Goal: Task Accomplishment & Management: Manage account settings

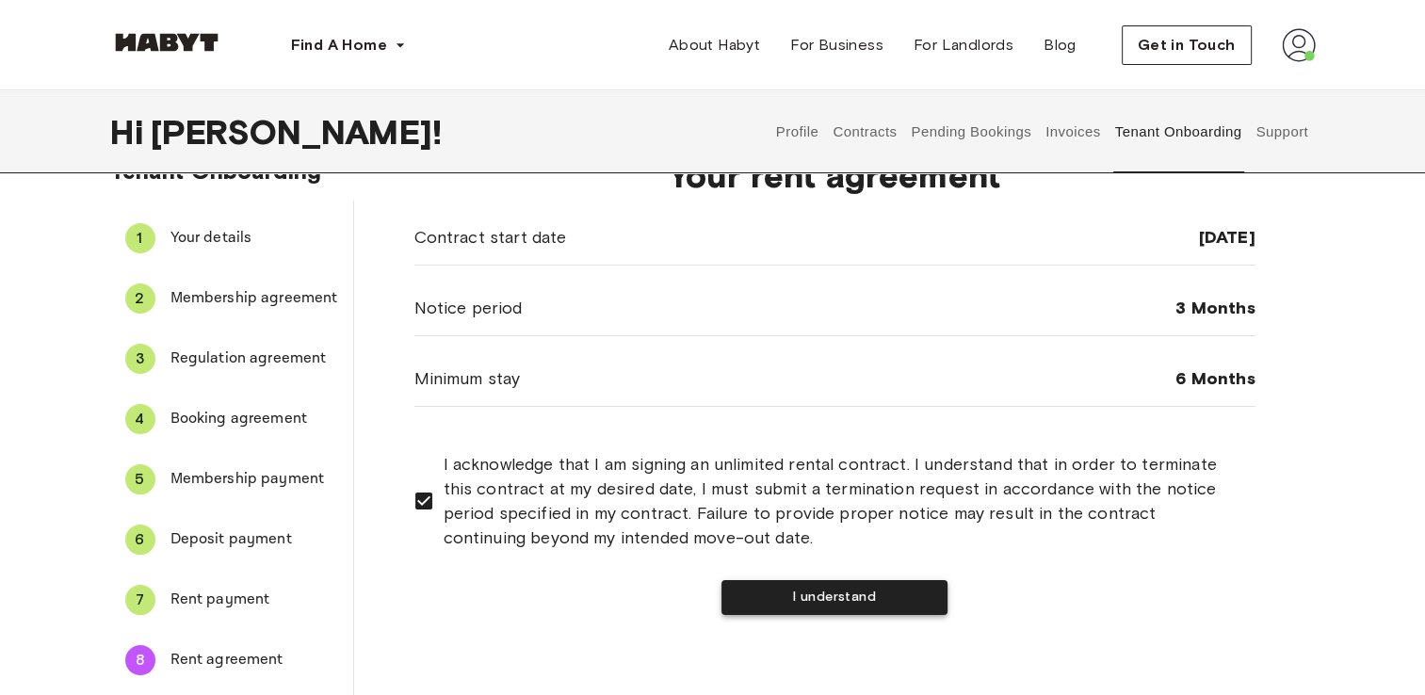
scroll to position [49, 0]
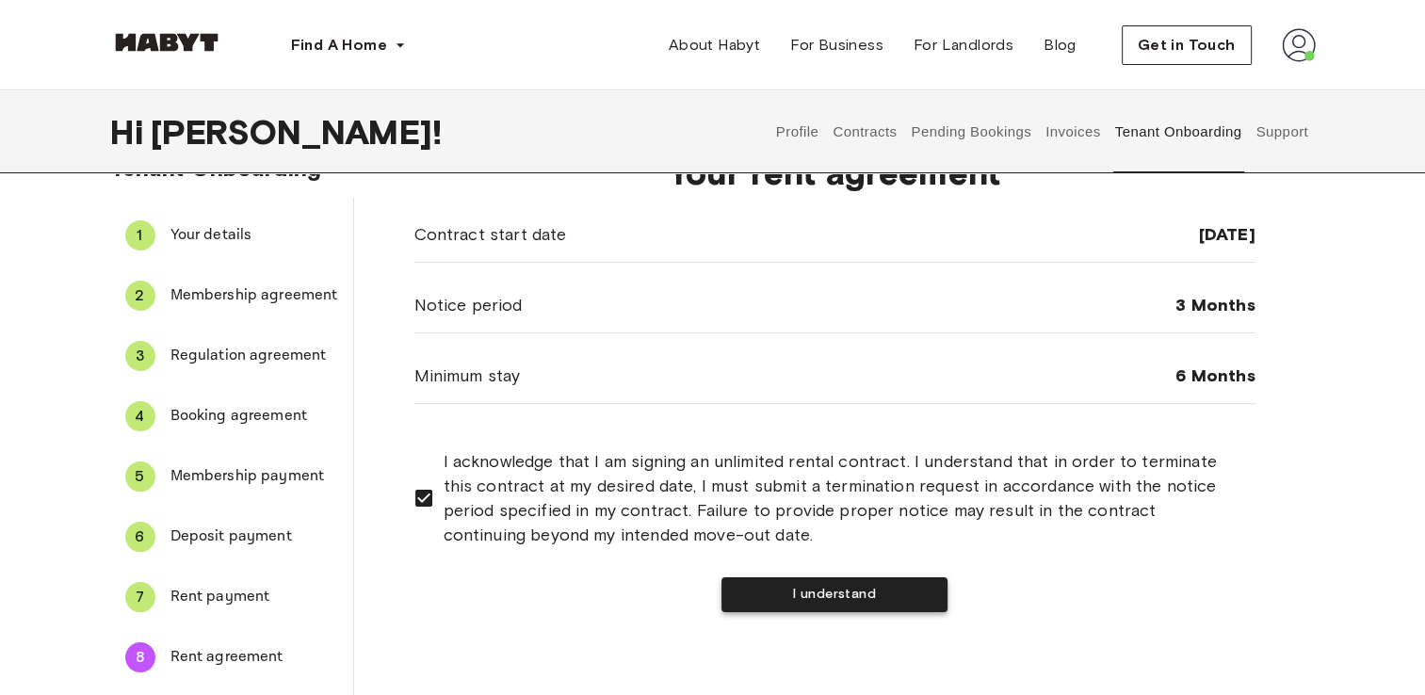
click at [825, 589] on button "I understand" at bounding box center [835, 594] width 226 height 35
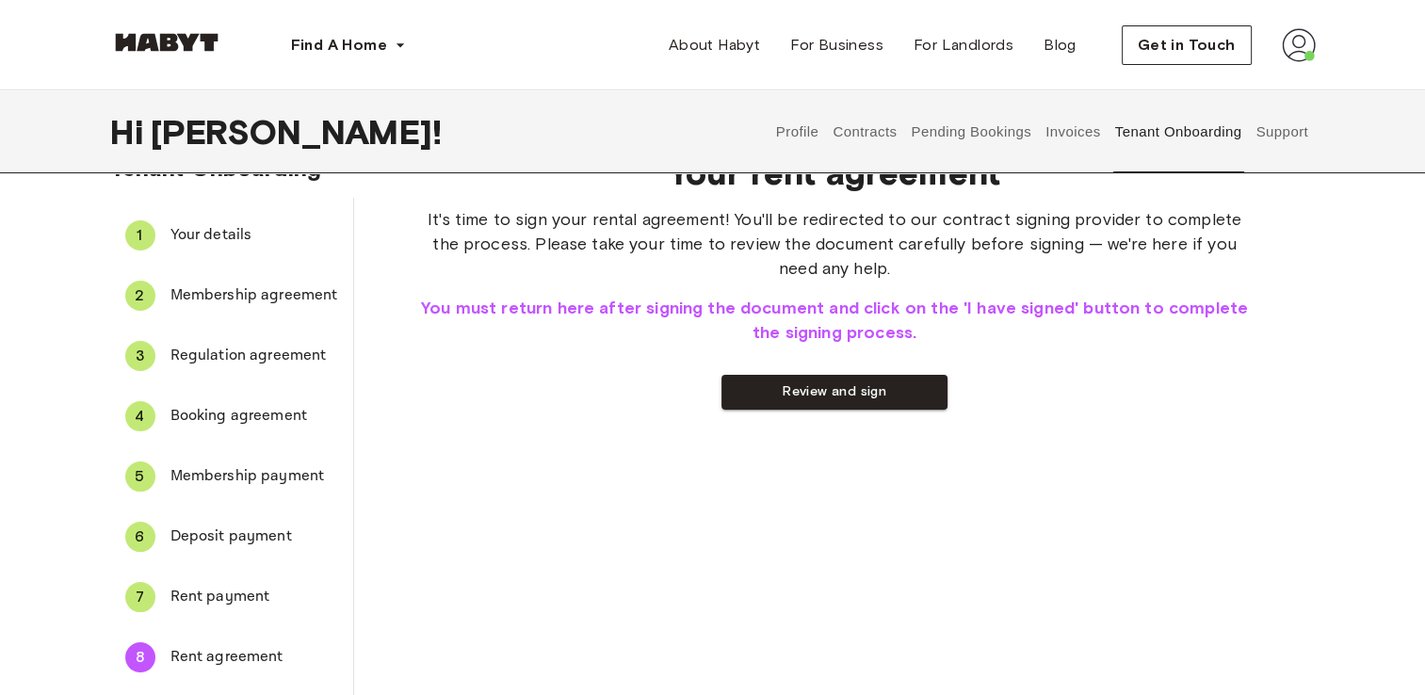
scroll to position [0, 0]
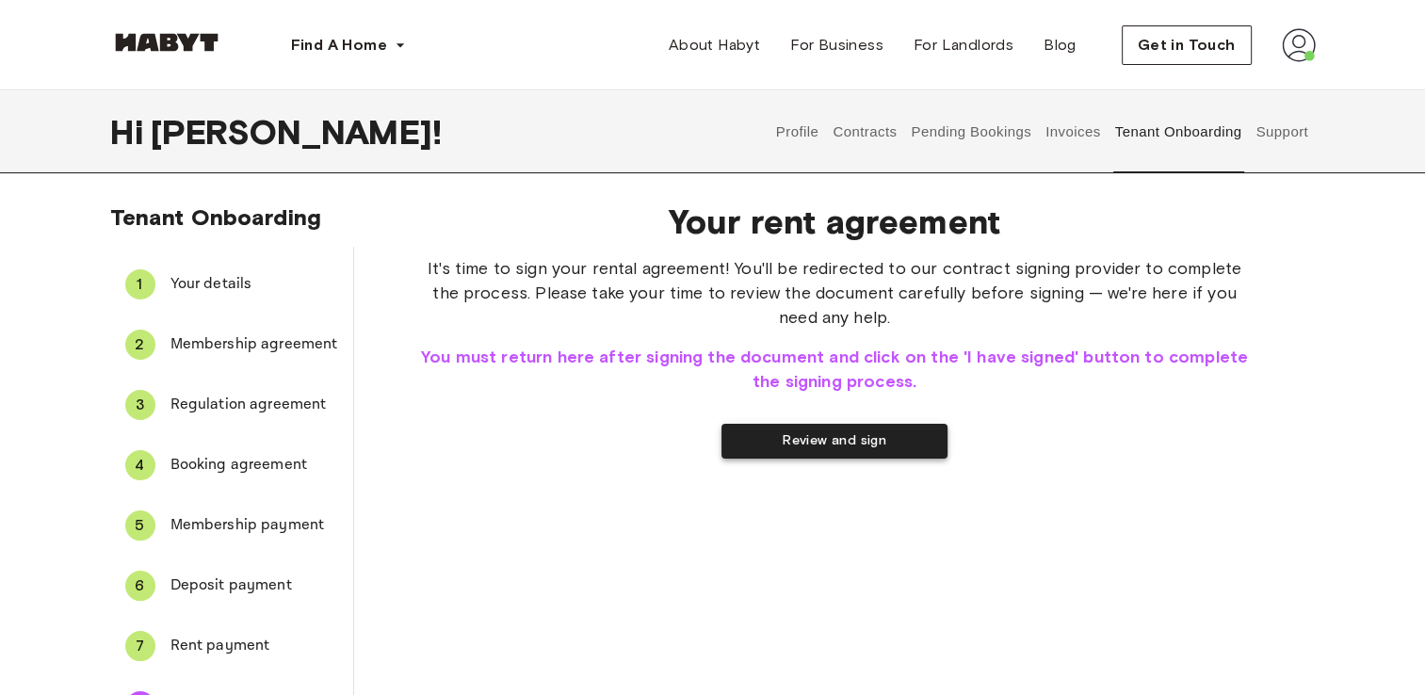
click at [836, 443] on button "Review and sign" at bounding box center [835, 441] width 226 height 35
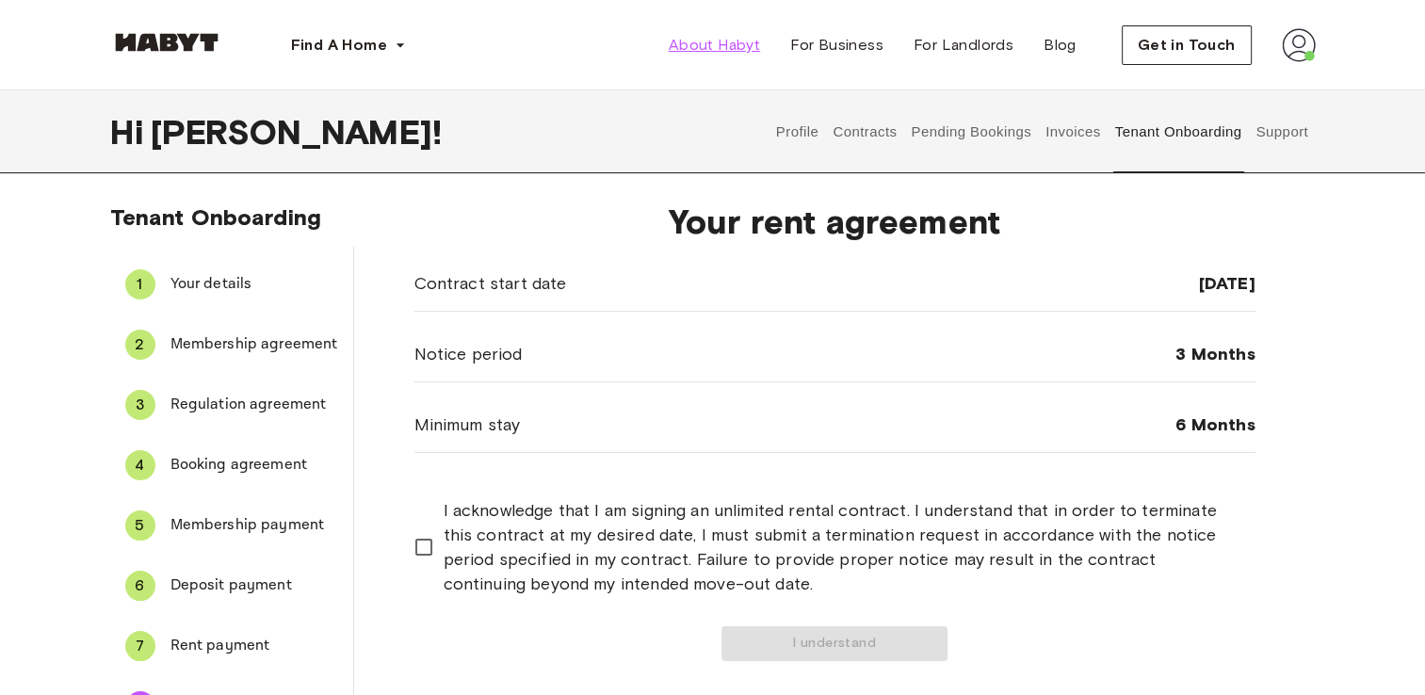
click at [715, 47] on span "About Habyt" at bounding box center [714, 45] width 91 height 23
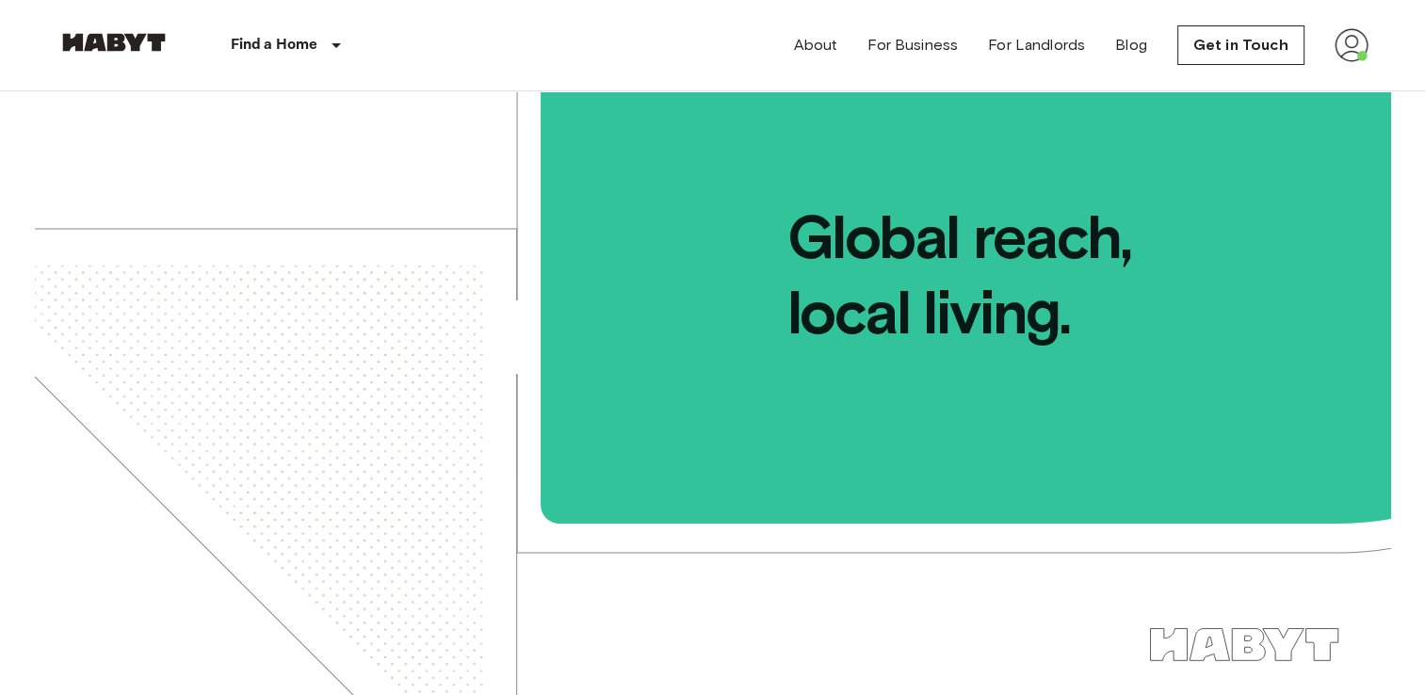
click at [1354, 44] on img at bounding box center [1352, 45] width 34 height 34
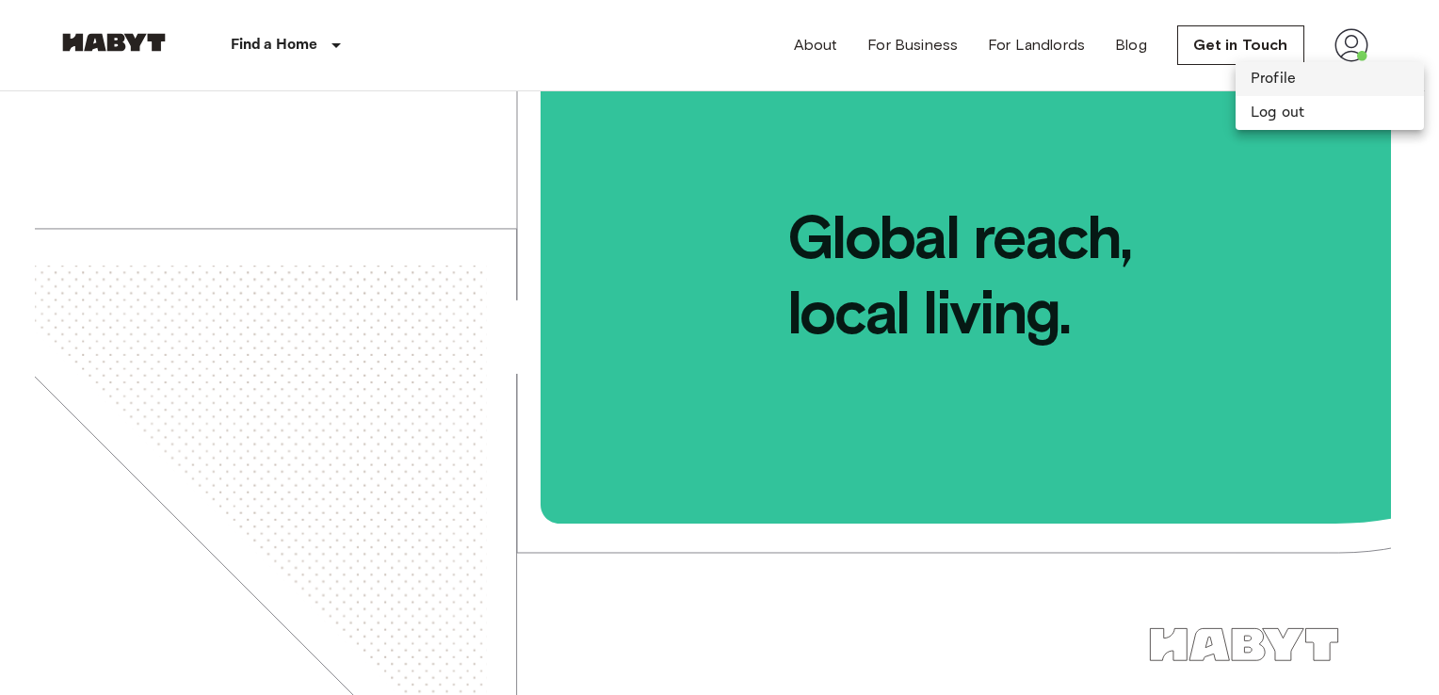
click at [1285, 81] on li "Profile" at bounding box center [1330, 79] width 188 height 34
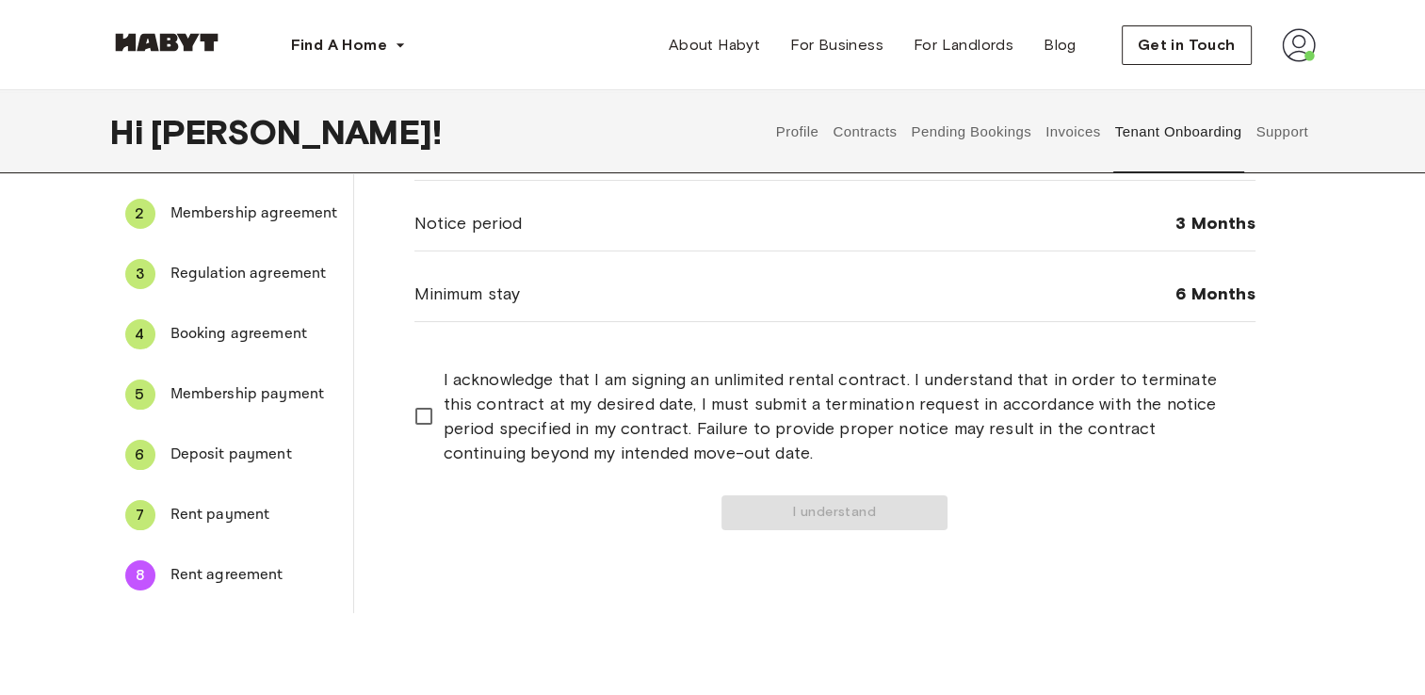
scroll to position [132, 0]
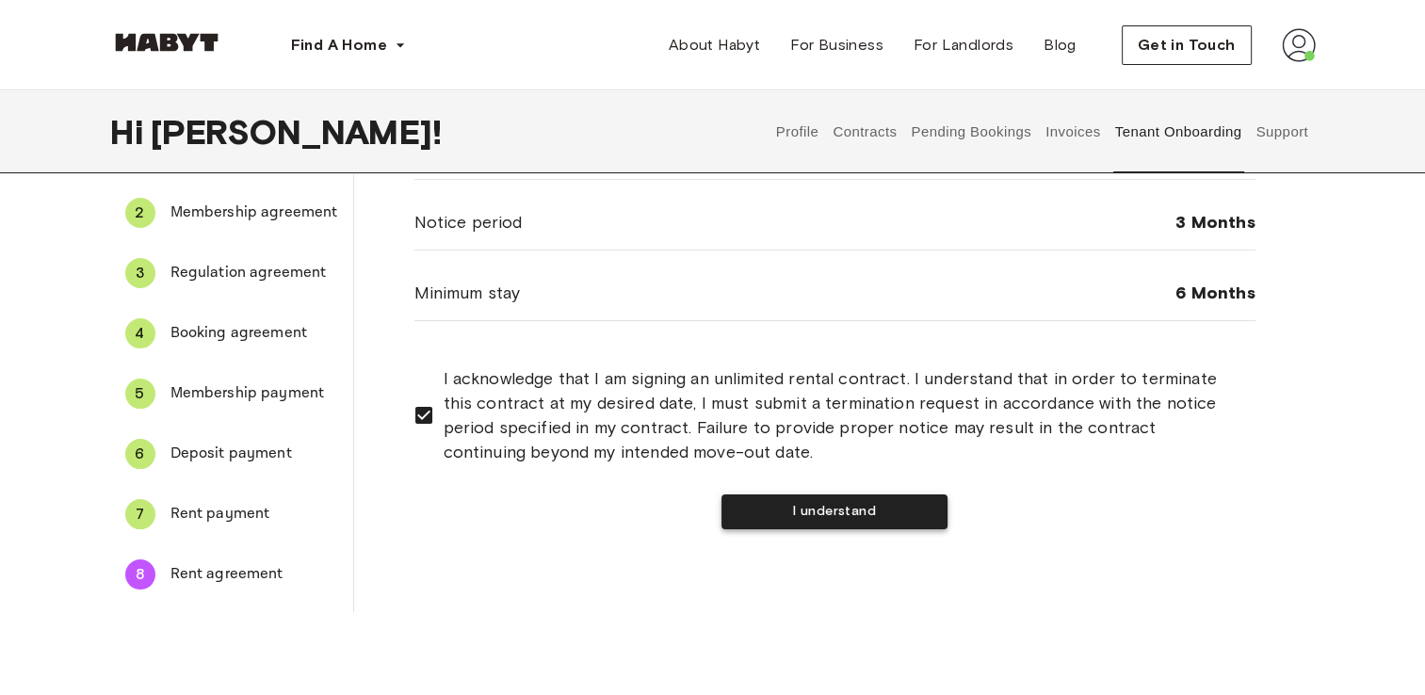
click at [827, 505] on button "I understand" at bounding box center [835, 512] width 226 height 35
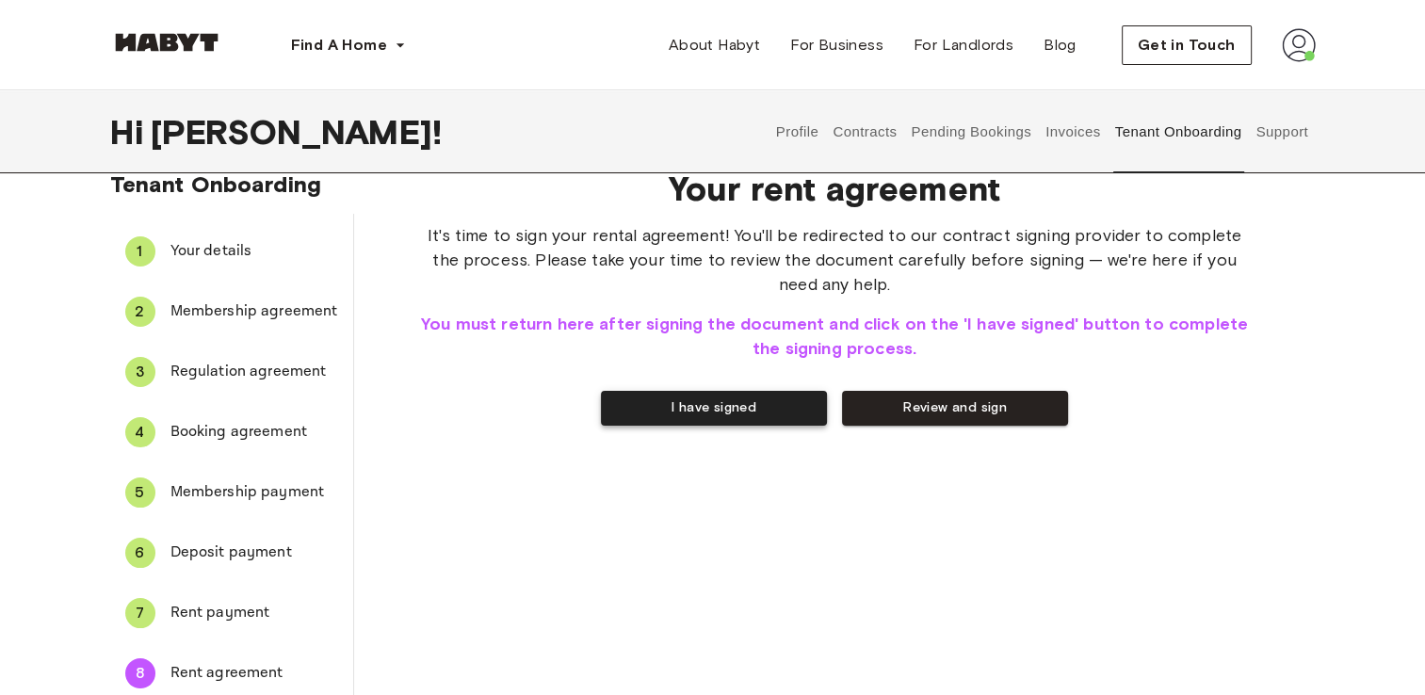
scroll to position [0, 0]
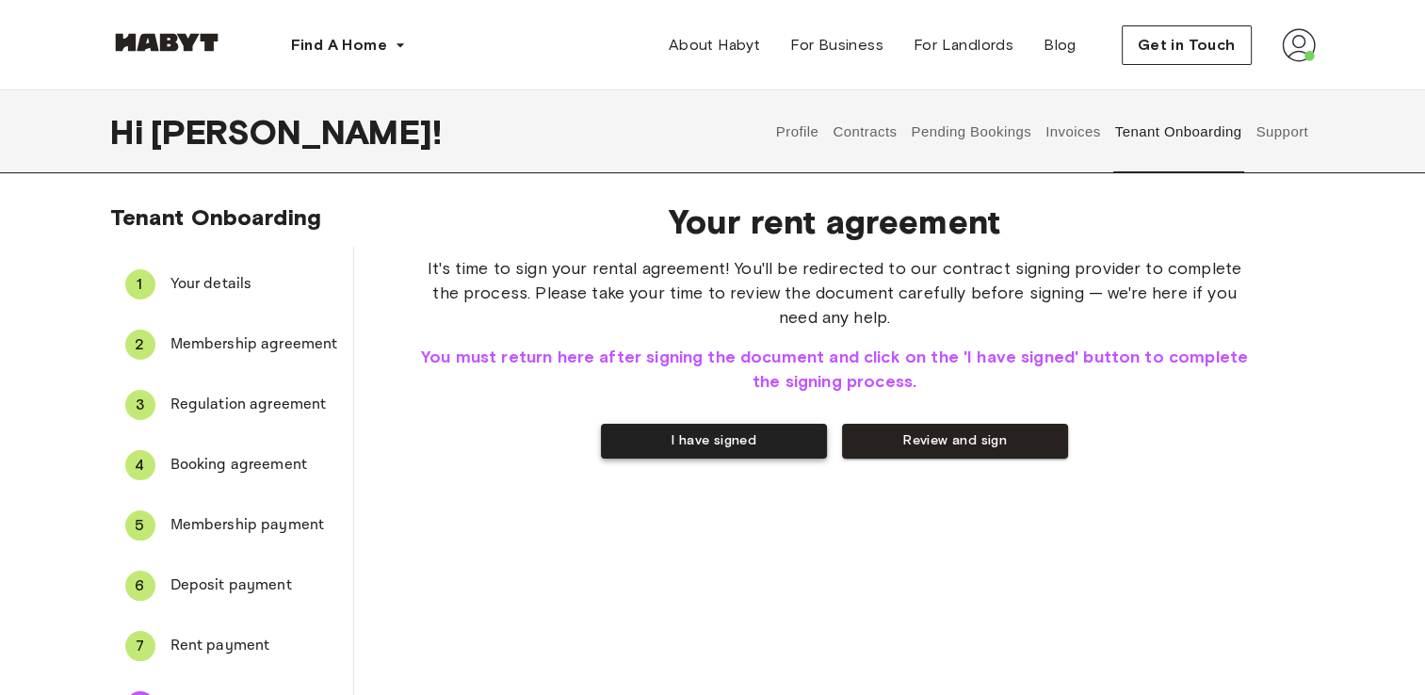
click at [745, 443] on button "I have signed" at bounding box center [714, 441] width 226 height 35
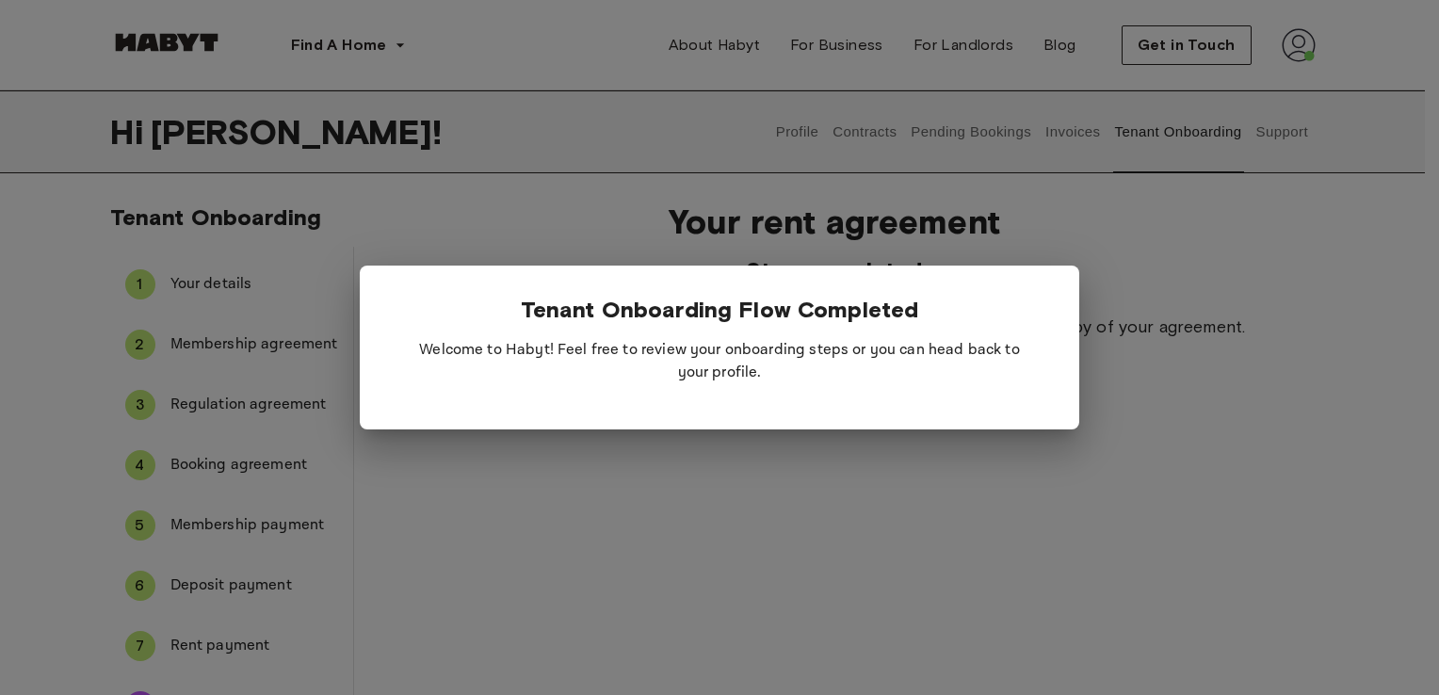
click at [780, 462] on div at bounding box center [719, 347] width 1439 height 695
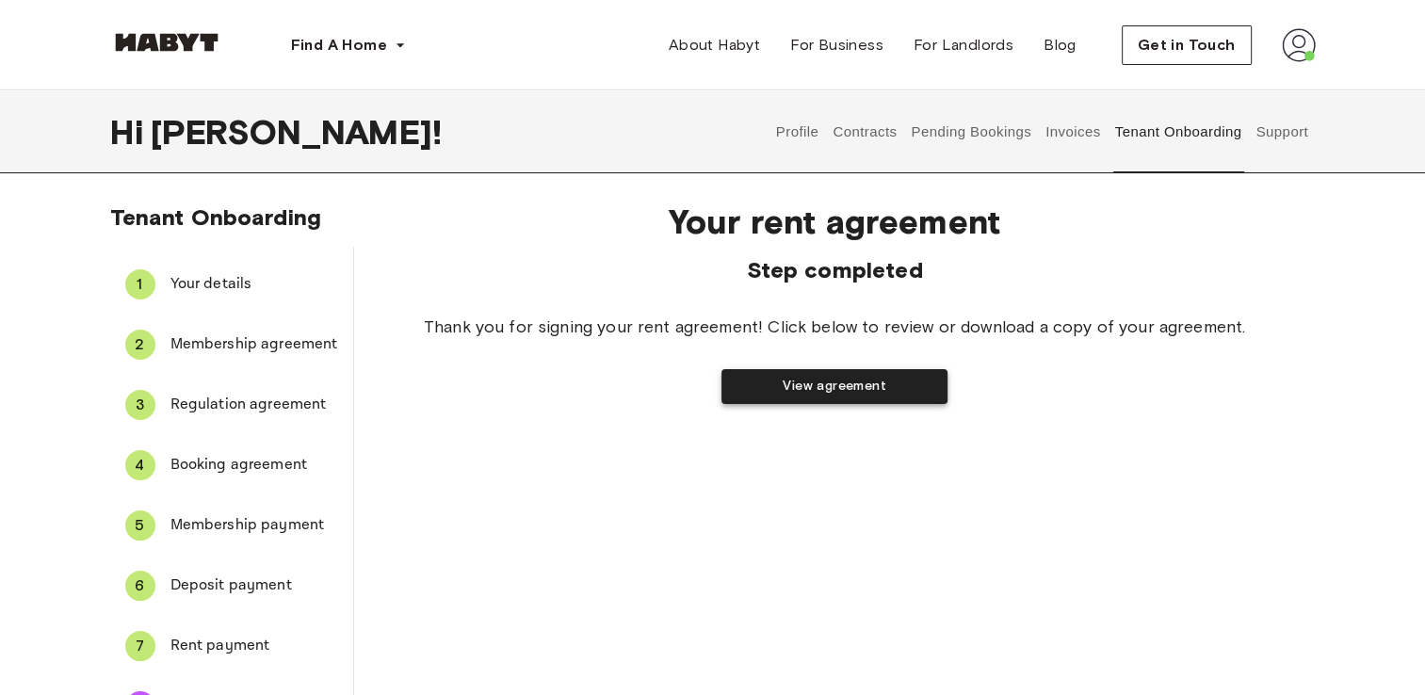
click at [791, 386] on button "View agreement" at bounding box center [835, 386] width 226 height 35
click at [872, 138] on button "Contracts" at bounding box center [865, 131] width 69 height 83
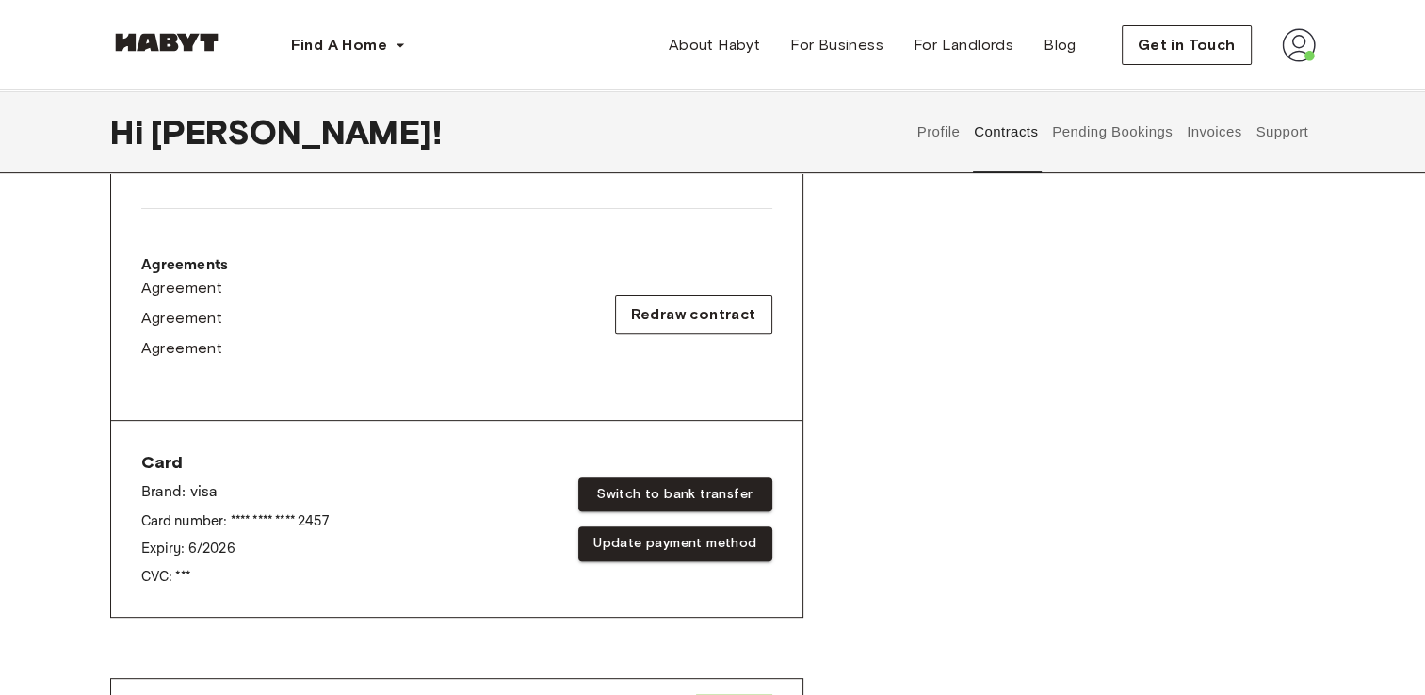
scroll to position [563, 0]
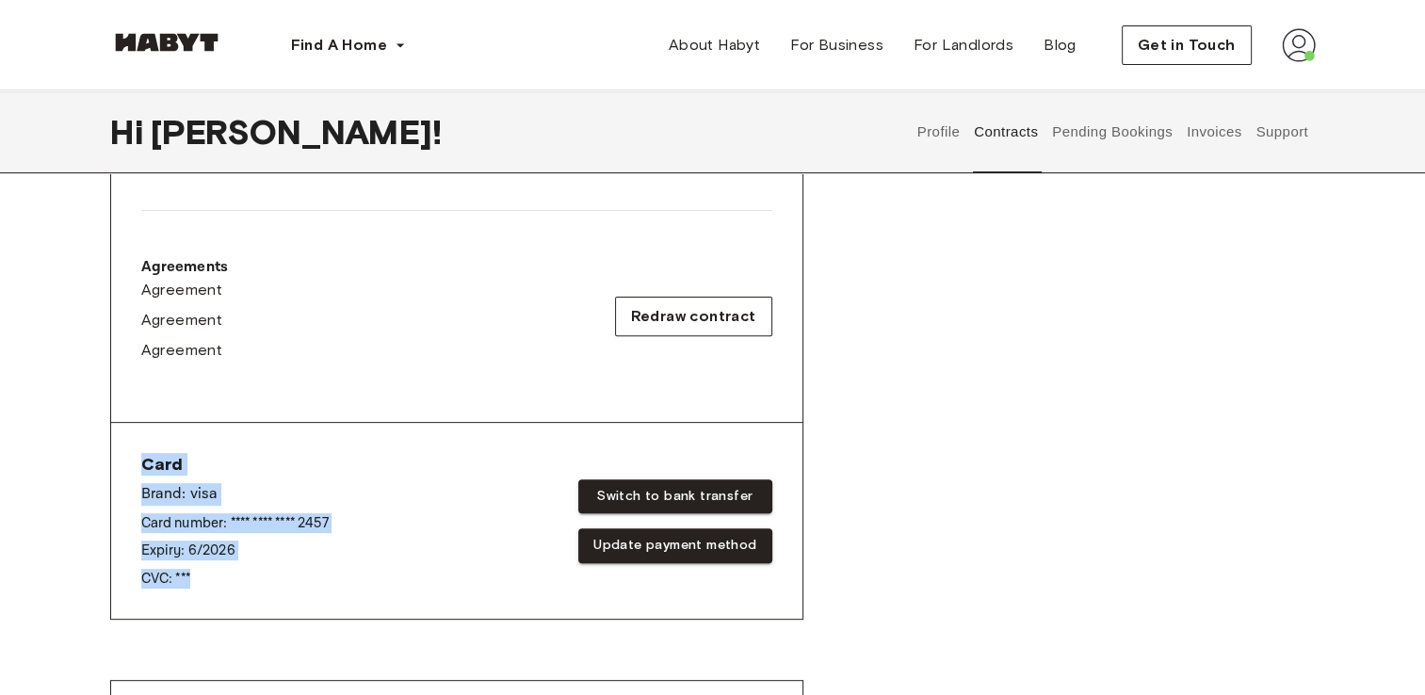
drag, startPoint x: 215, startPoint y: 582, endPoint x: 132, endPoint y: 447, distance: 159.0
click at [132, 447] on div "Card Brand: visa Card number: **** **** **** 2457 Expiry: 6 / 2026 CVC: *** Swi…" at bounding box center [456, 521] width 691 height 196
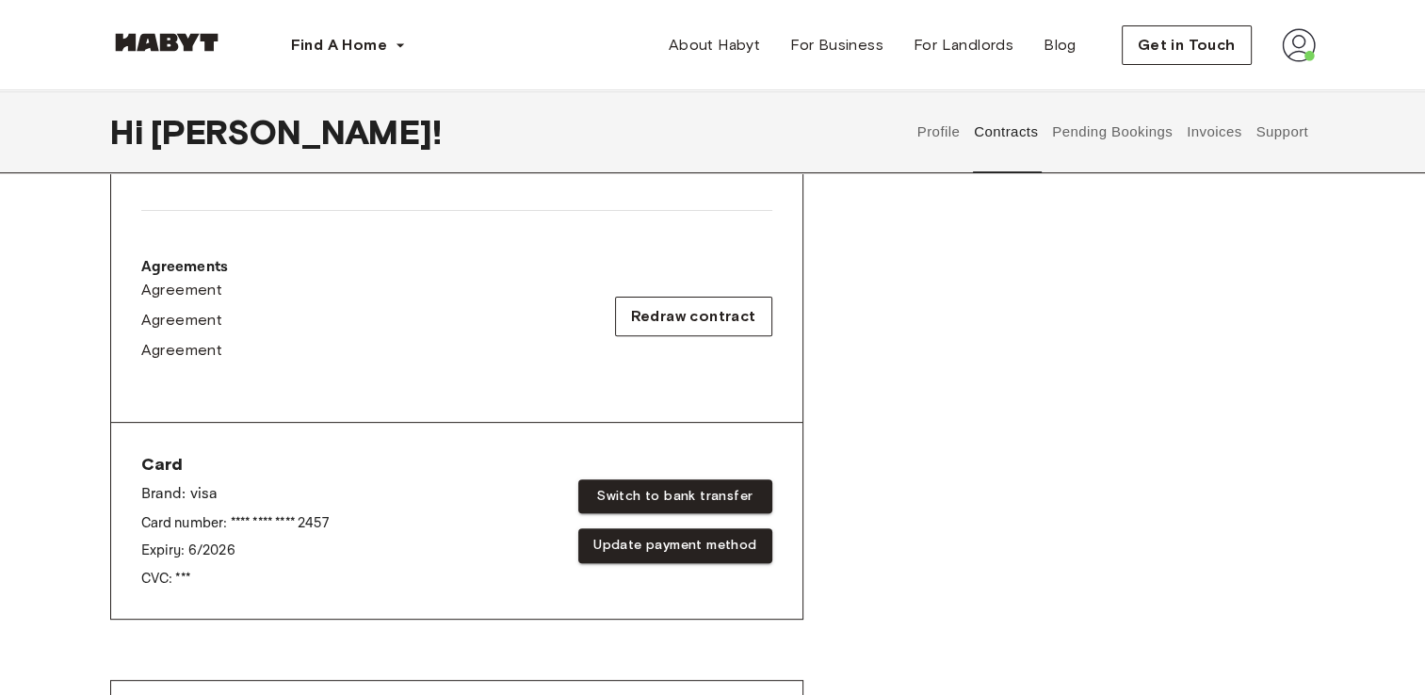
click at [975, 401] on div "Rent contract - 00114526 Activated ▲ ▲ Your Stay MILAN , Porta Venezia Via Gust…" at bounding box center [713, 166] width 1206 height 997
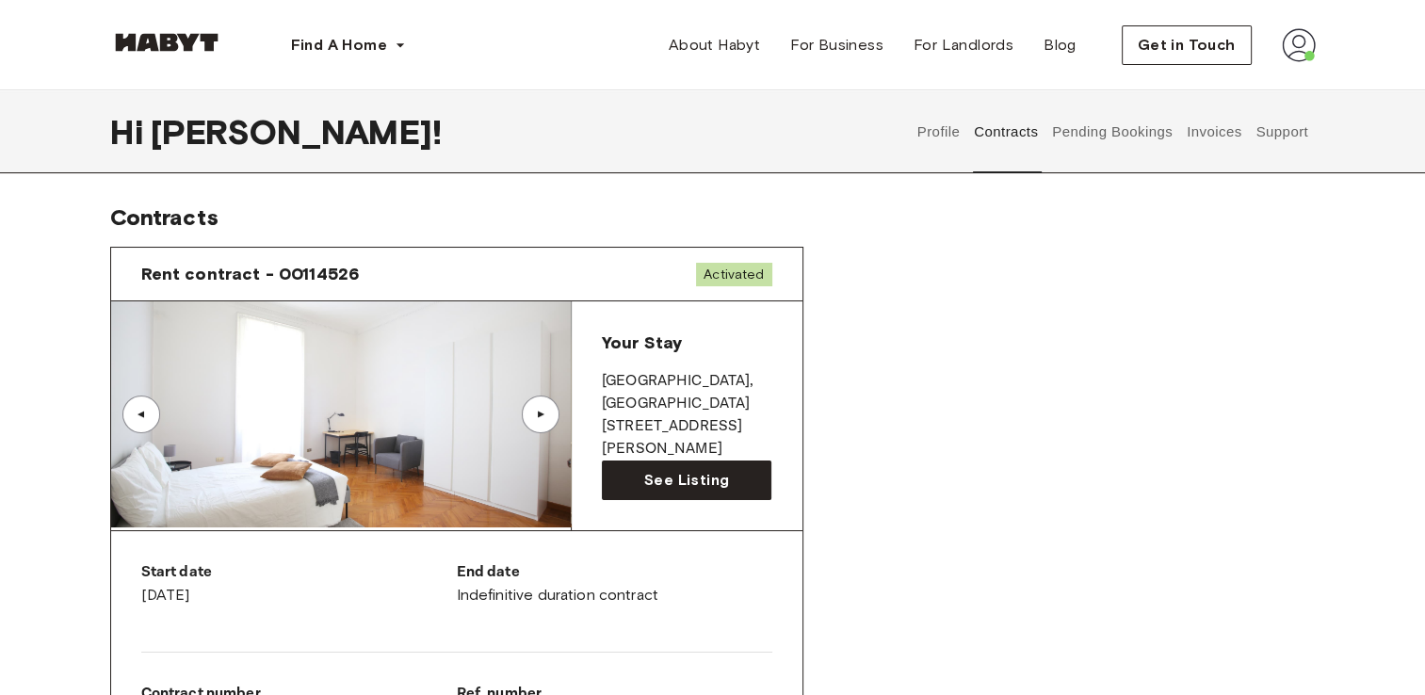
scroll to position [0, 0]
click at [1130, 138] on button "Pending Bookings" at bounding box center [1112, 131] width 125 height 83
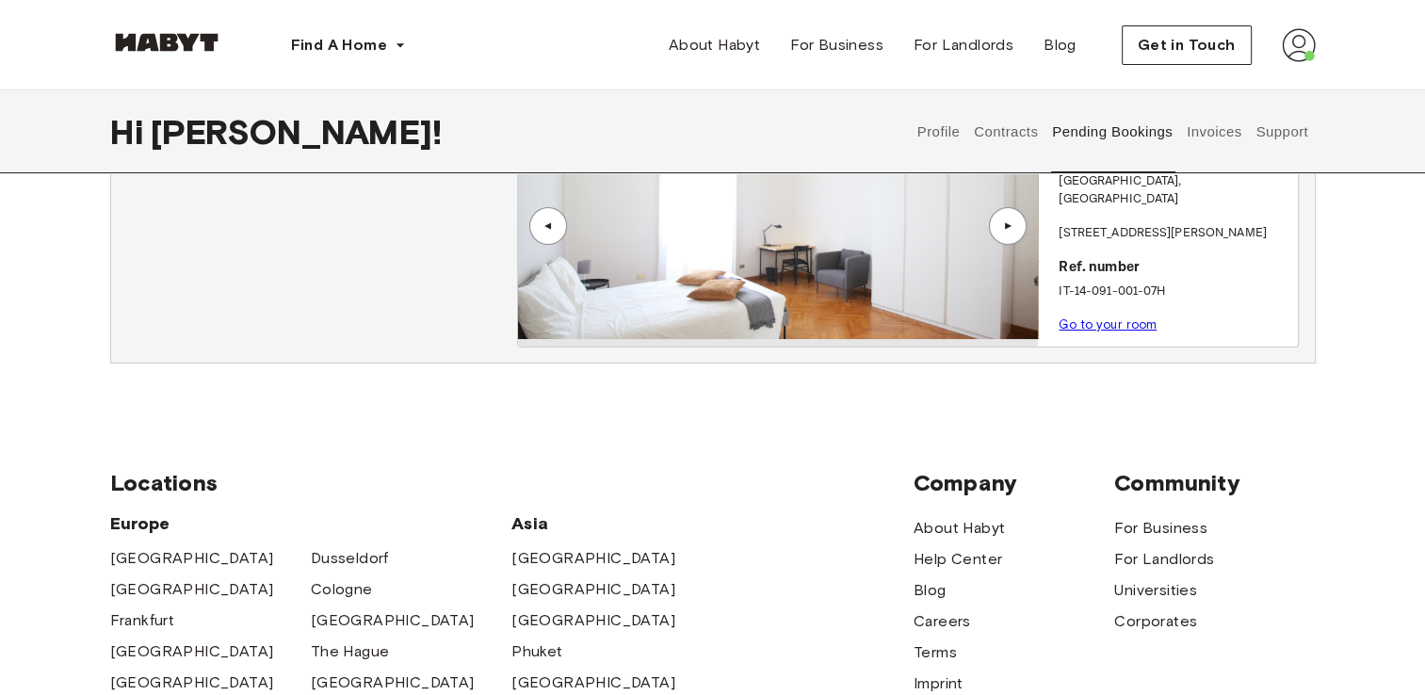
scroll to position [122, 0]
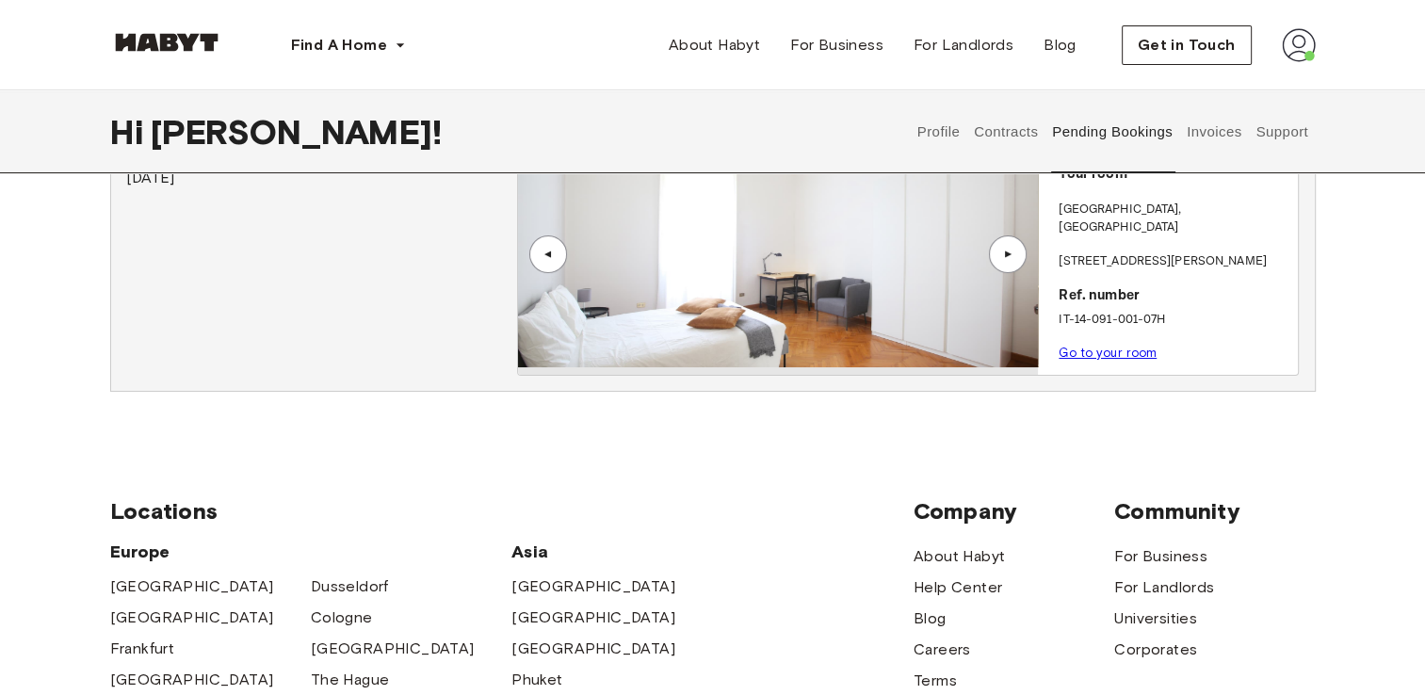
click at [1215, 127] on button "Invoices" at bounding box center [1213, 131] width 59 height 83
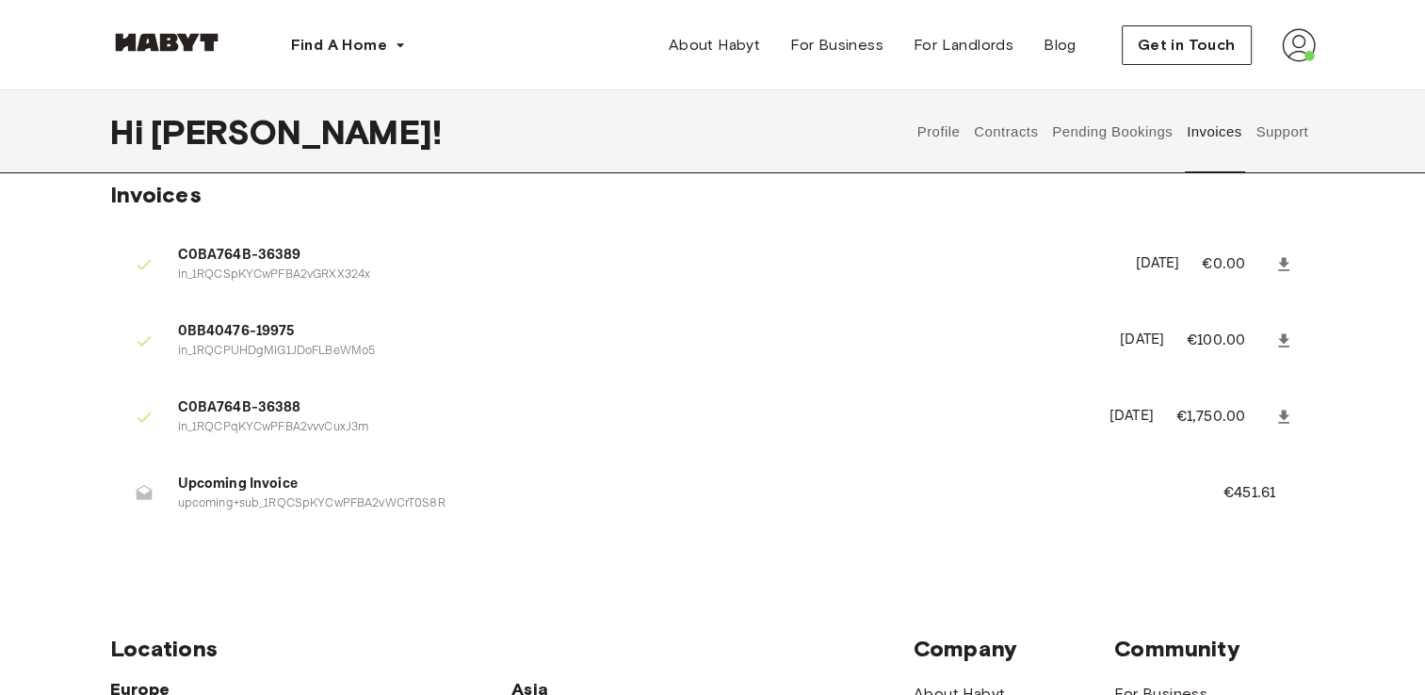
scroll to position [29, 0]
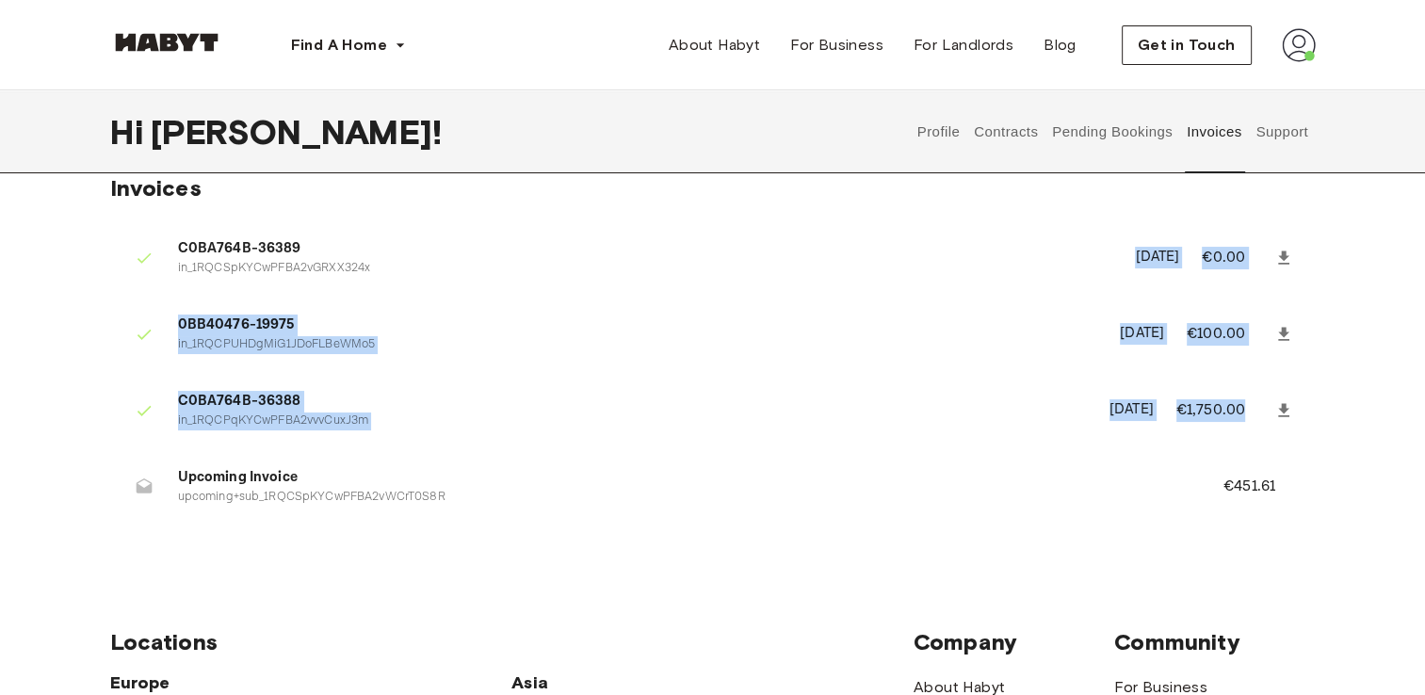
drag, startPoint x: 1251, startPoint y: 413, endPoint x: 1059, endPoint y: 271, distance: 238.5
click at [1059, 271] on ul "C0BA764B-36389 in_1RQCSpKYCwPFBA2vGRXX324x May 18th, 2025 €0.00 0BB40476-19975 …" at bounding box center [713, 378] width 1206 height 320
drag, startPoint x: 1059, startPoint y: 271, endPoint x: 859, endPoint y: 319, distance: 205.4
click at [859, 319] on span "0BB40476-19975" at bounding box center [638, 326] width 920 height 22
click at [726, 384] on li "C0BA764B-36388 in_1RQCPqKYCwPFBA2vvvCuxJ3m May 19th, 2025 €1,750.00" at bounding box center [713, 410] width 1206 height 65
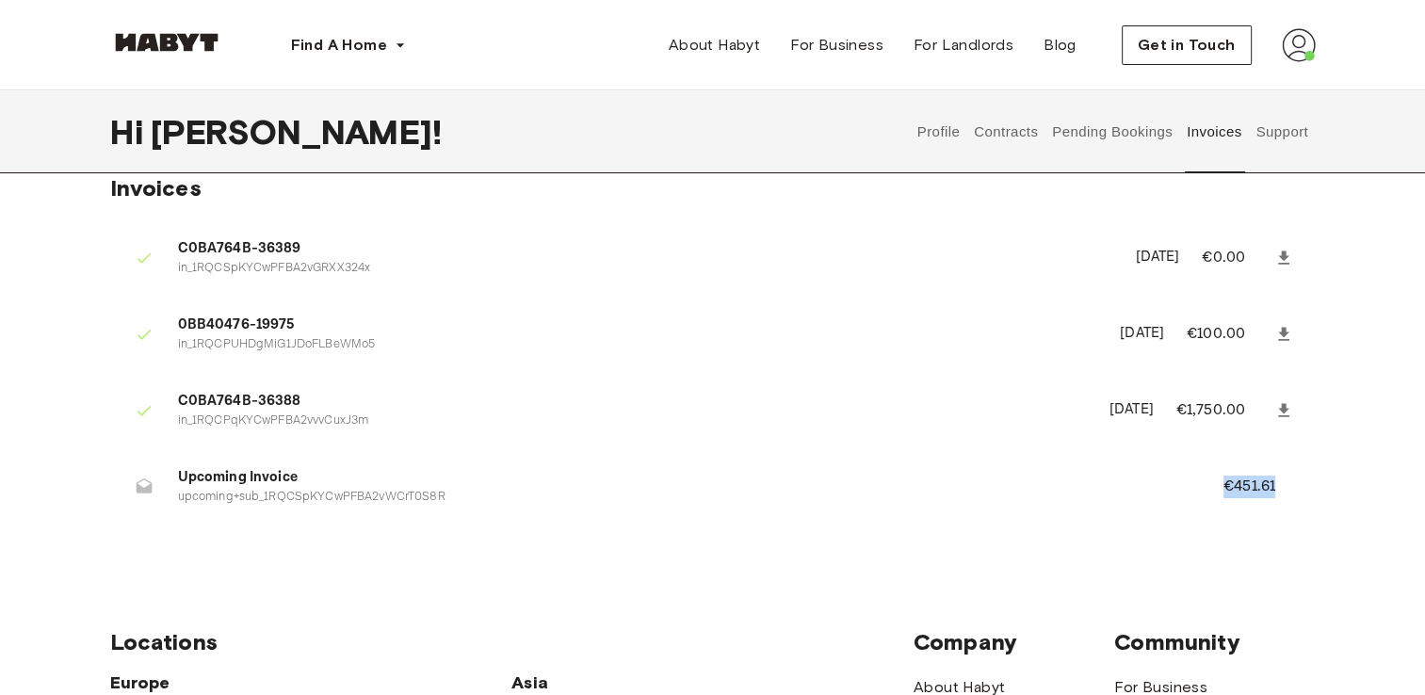
drag, startPoint x: 1227, startPoint y: 483, endPoint x: 1356, endPoint y: 491, distance: 128.3
click at [1356, 491] on div "Invoices C0BA764B-36389 in_1RQCSpKYCwPFBA2vGRXX324x May 18th, 2025 €0.00 0BB404…" at bounding box center [713, 363] width 1356 height 379
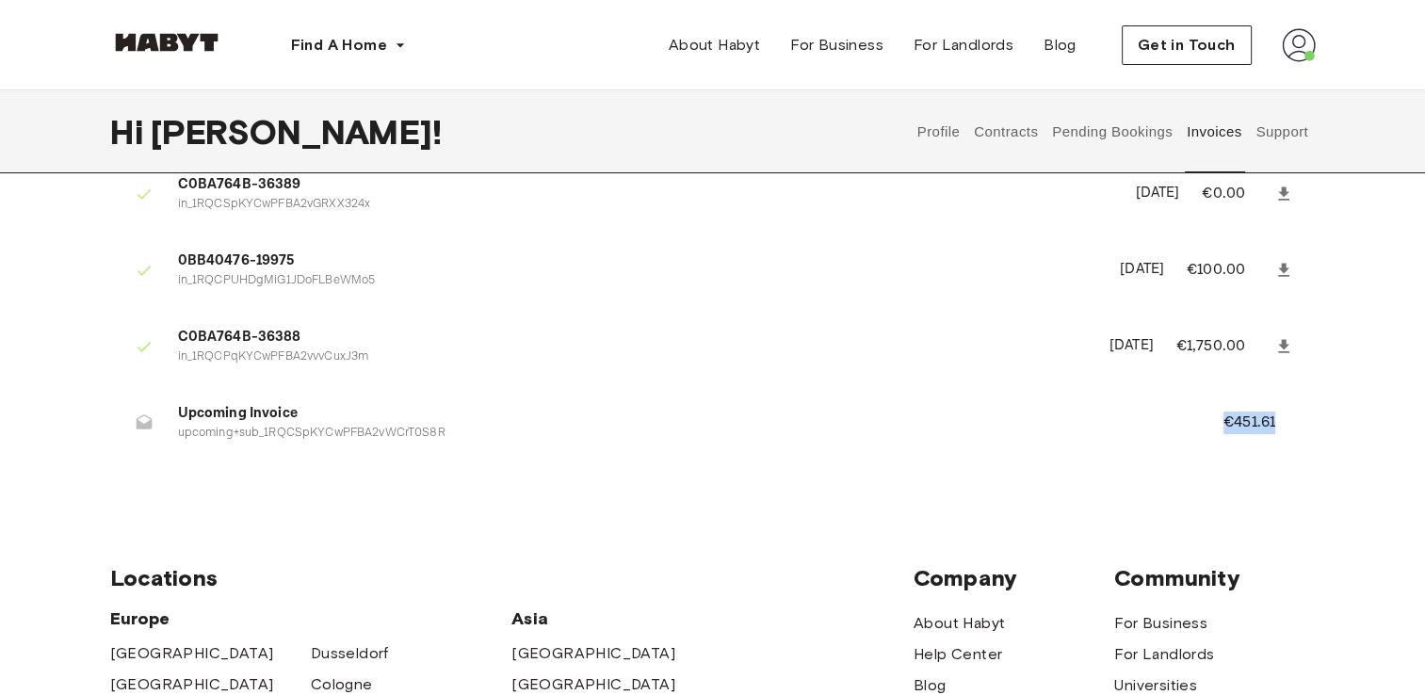
scroll to position [94, 0]
click at [233, 429] on p "upcoming+sub_1RQCSpKYCwPFBA2vWCrT0S8R" at bounding box center [678, 433] width 1000 height 18
click at [91, 423] on div "Invoices C0BA764B-36389 in_1RQCSpKYCwPFBA2vGRXX324x May 18th, 2025 €0.00 0BB404…" at bounding box center [713, 298] width 1356 height 379
click at [176, 421] on div at bounding box center [151, 422] width 53 height 38
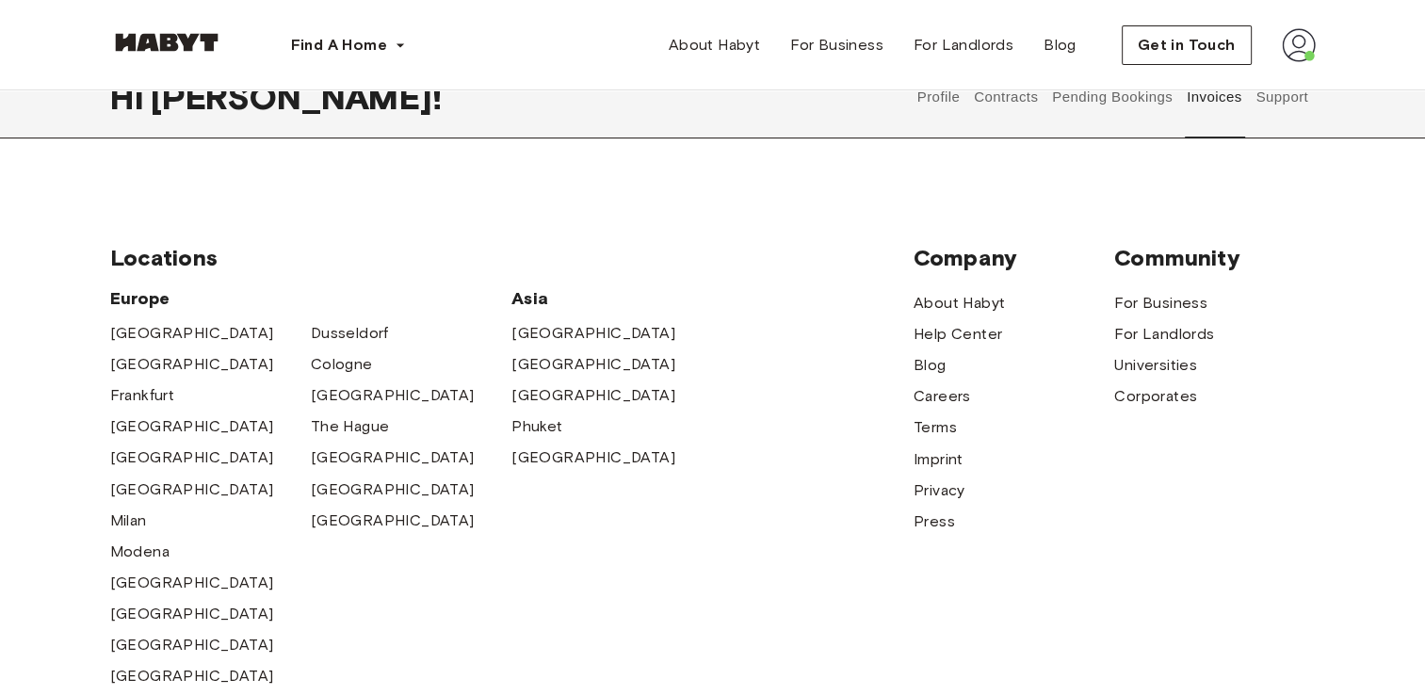
scroll to position [0, 0]
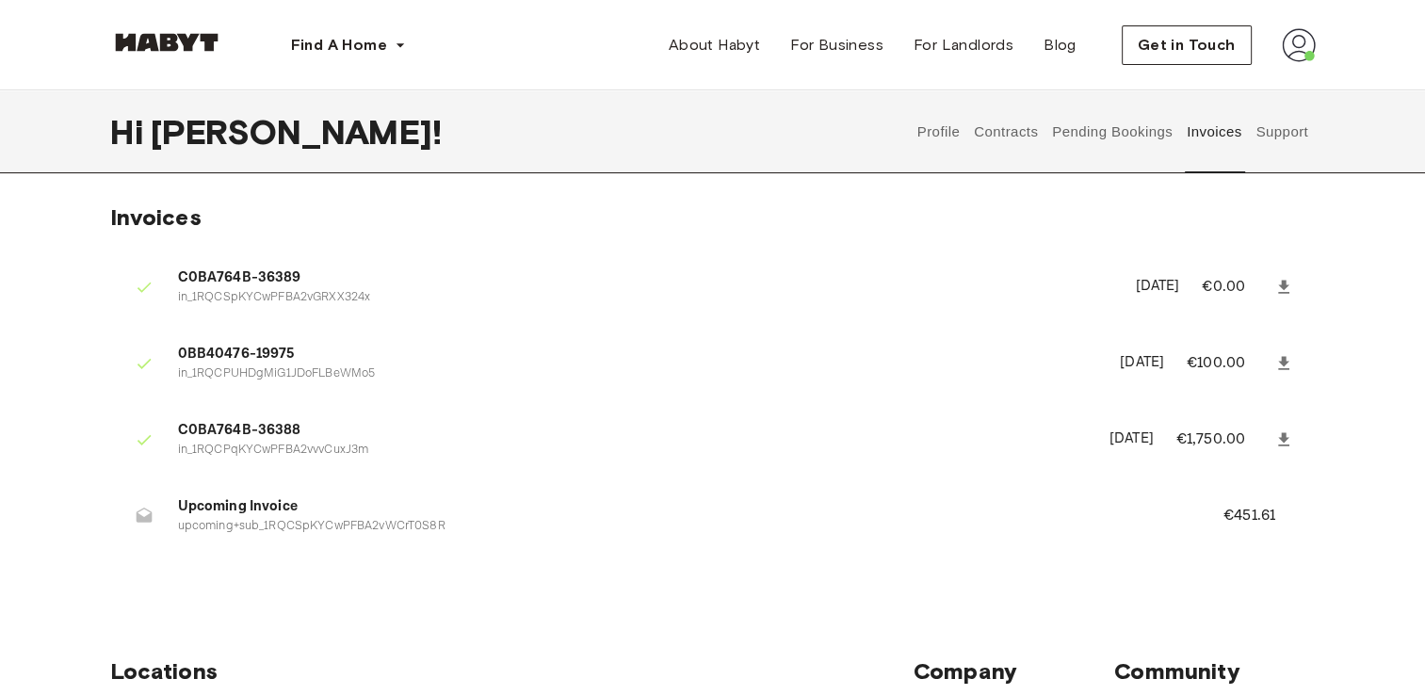
click at [997, 141] on button "Contracts" at bounding box center [1006, 131] width 69 height 83
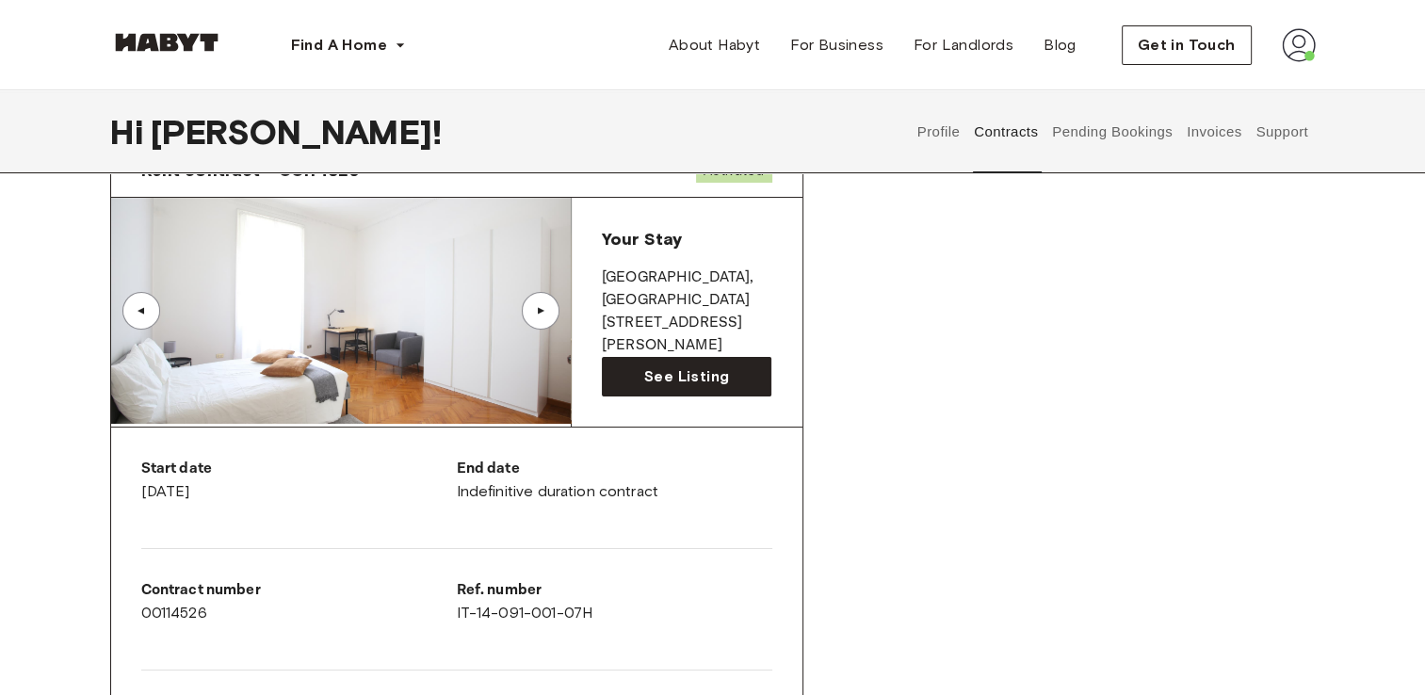
scroll to position [105, 0]
click at [1064, 153] on button "Pending Bookings" at bounding box center [1112, 131] width 125 height 83
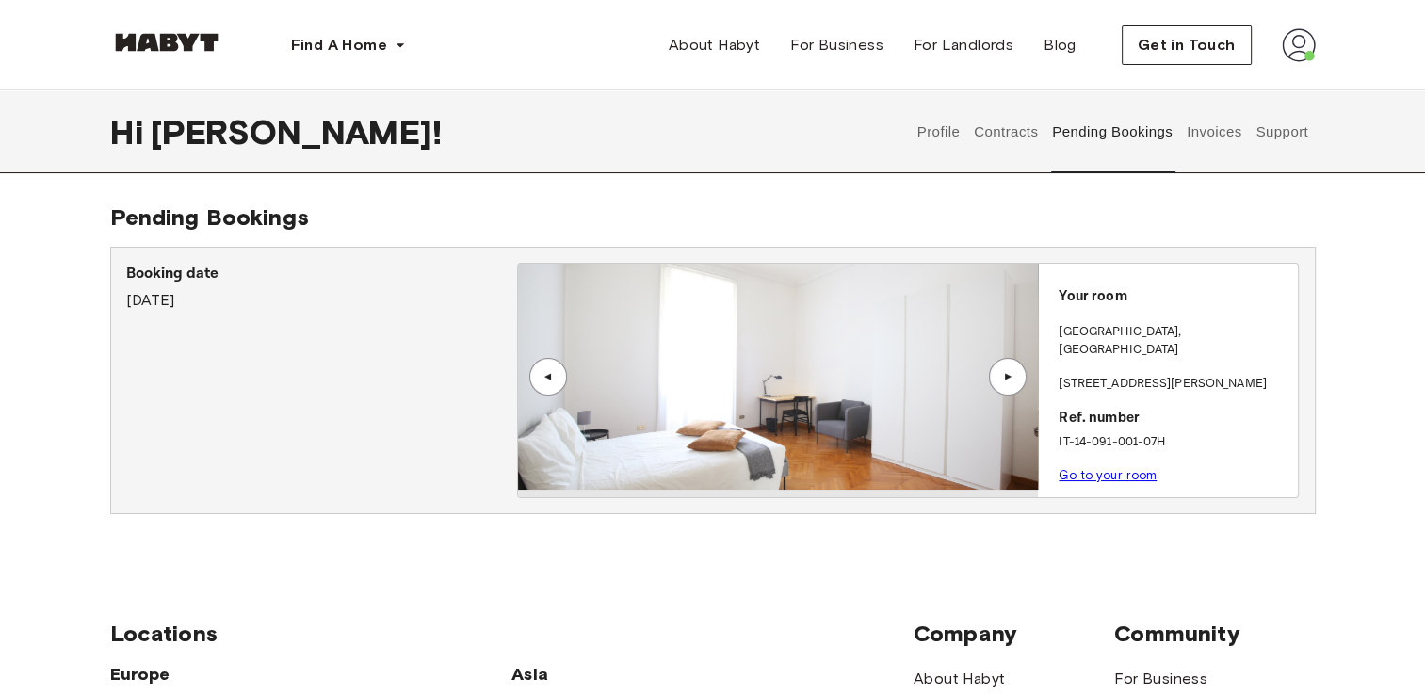
click at [946, 140] on button "Profile" at bounding box center [939, 131] width 48 height 83
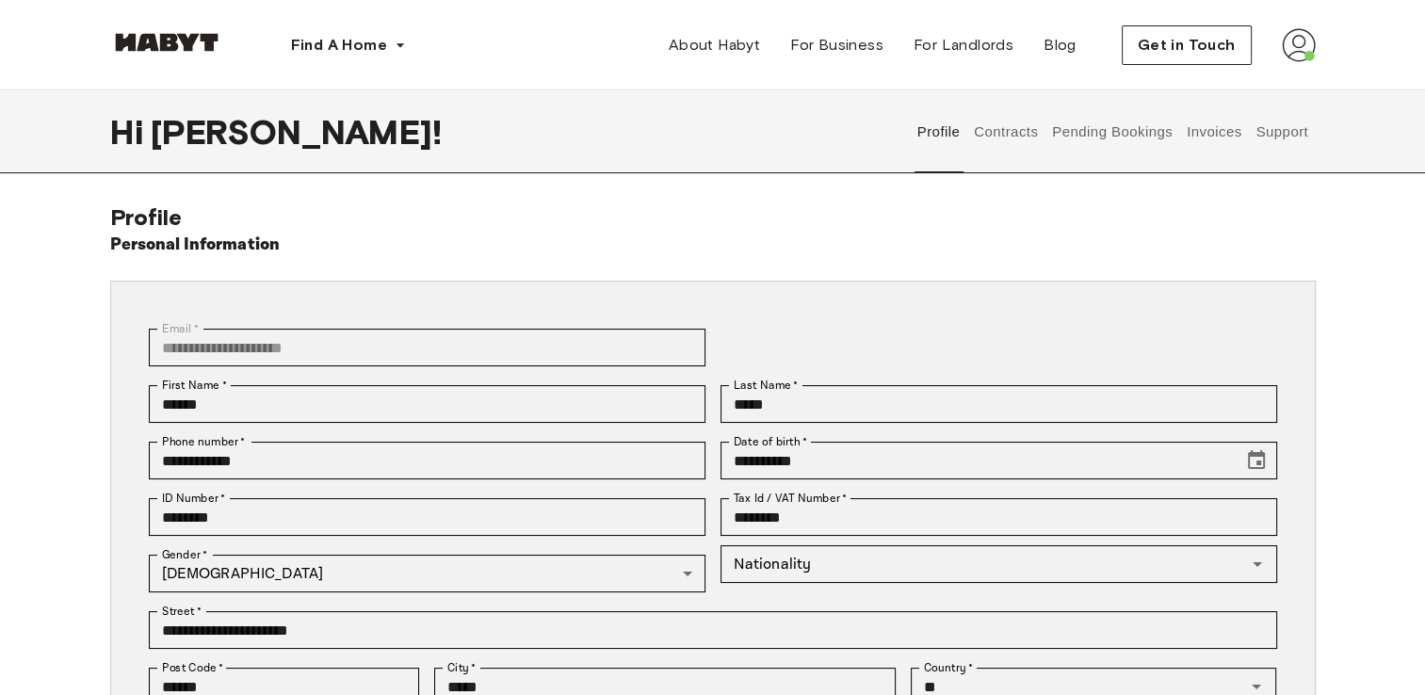
click at [1017, 142] on button "Contracts" at bounding box center [1006, 131] width 69 height 83
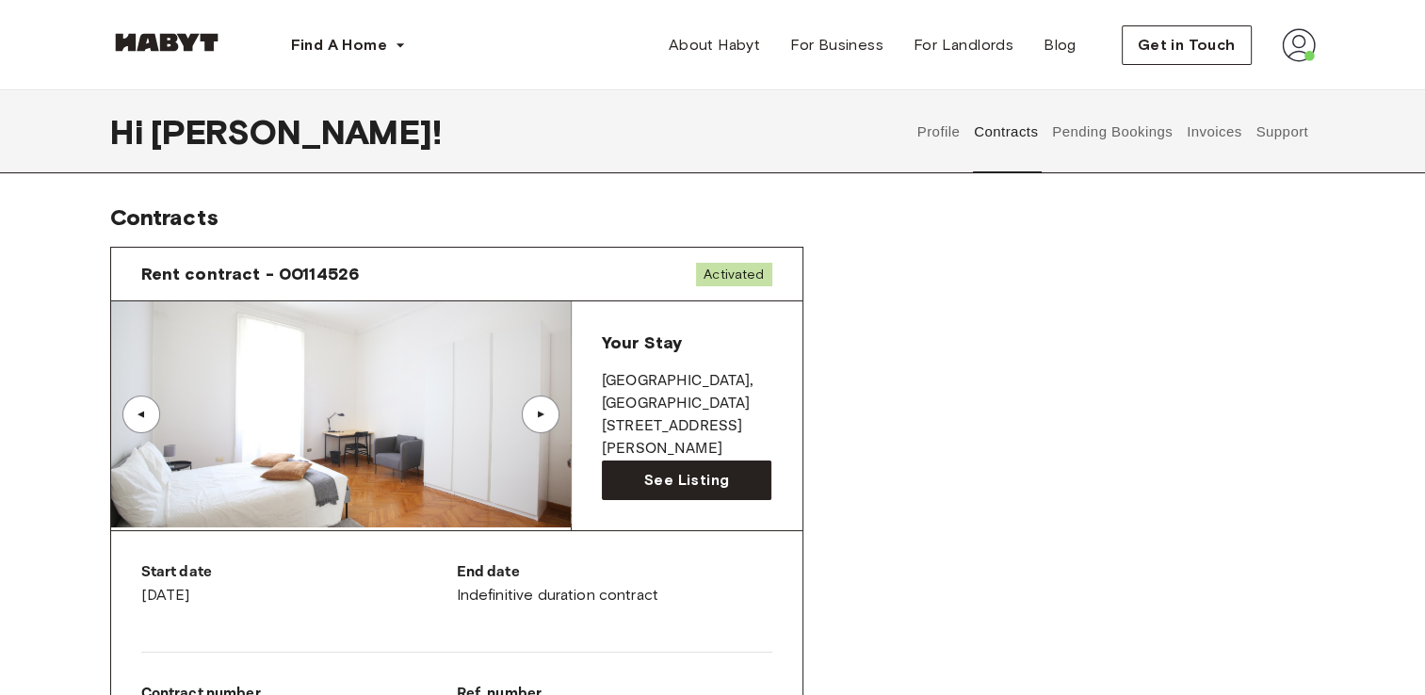
click at [916, 144] on button "Profile" at bounding box center [939, 131] width 48 height 83
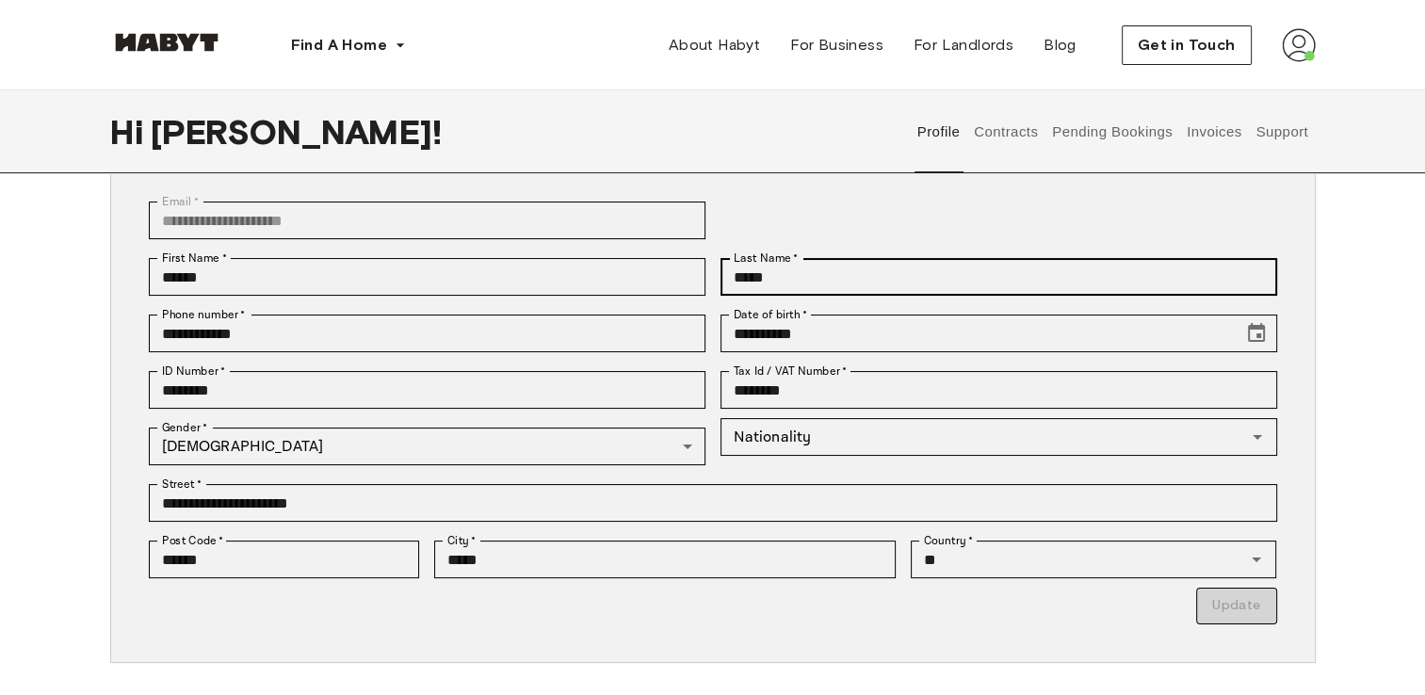
scroll to position [128, 0]
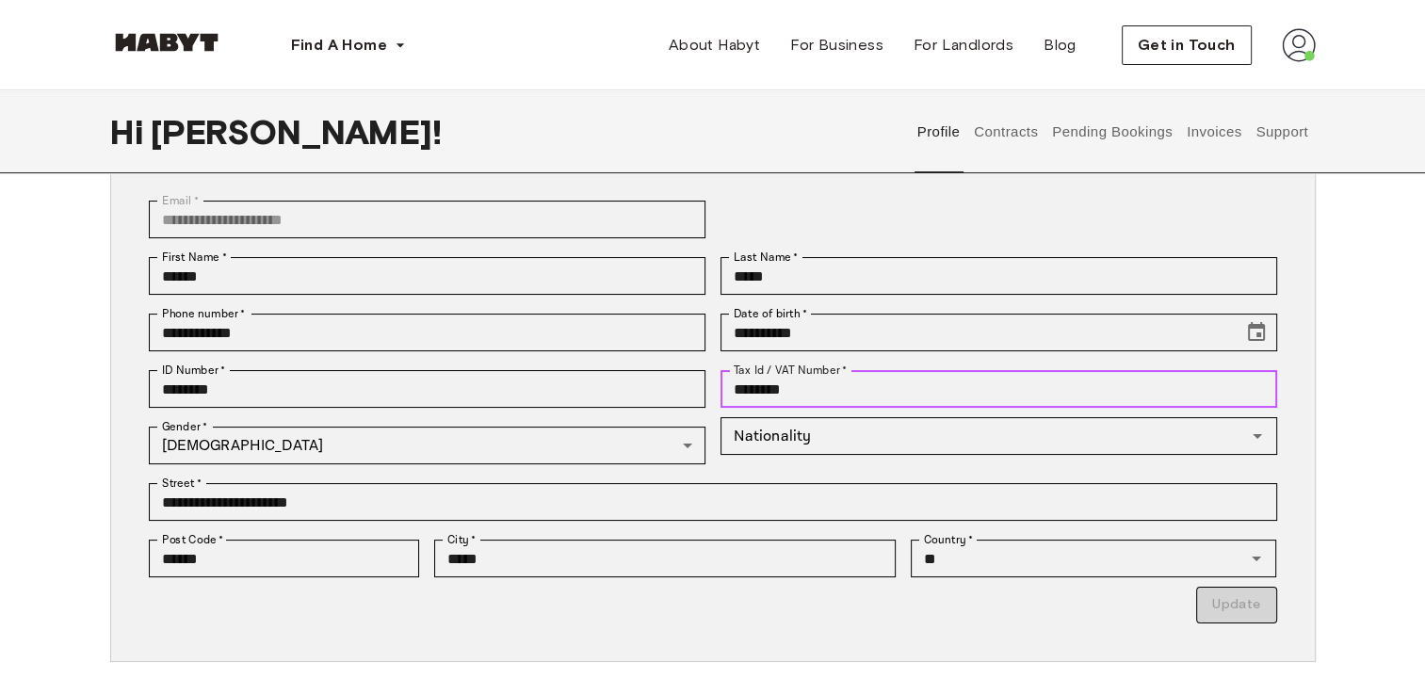
click at [800, 384] on input "********" at bounding box center [999, 389] width 557 height 38
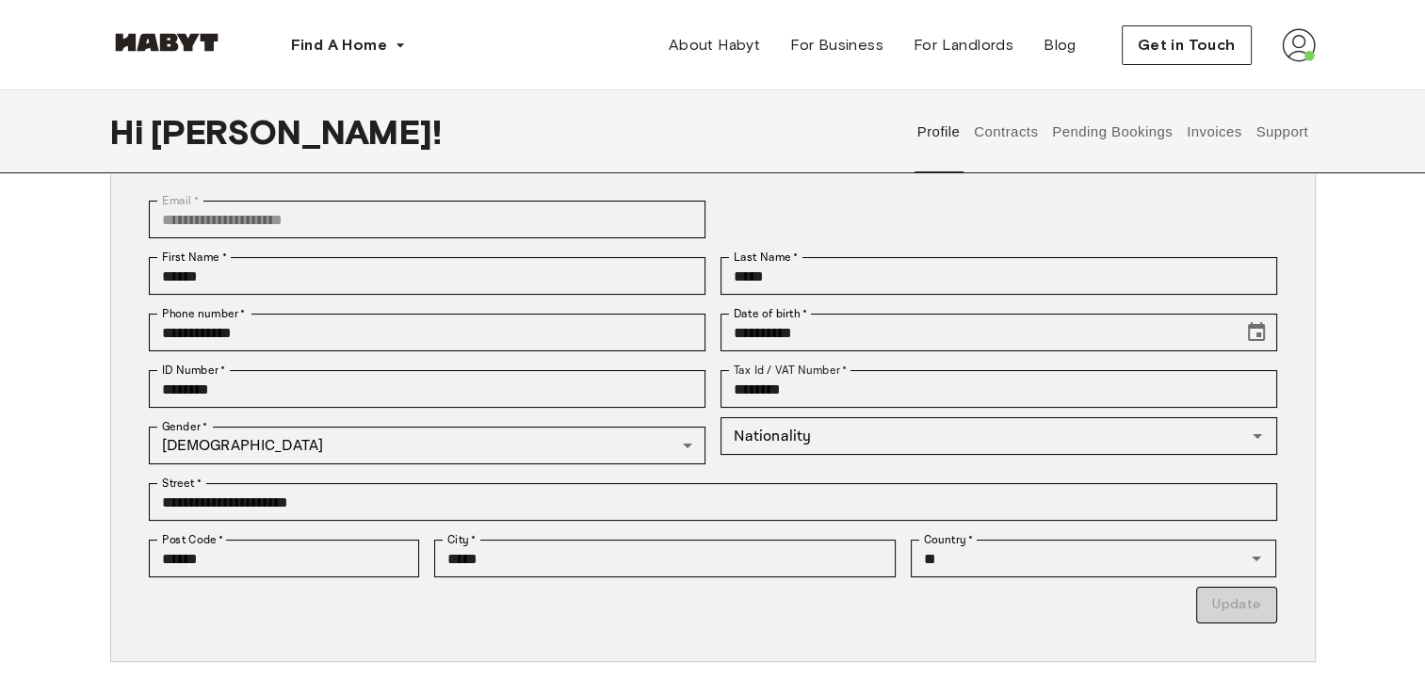
click at [1338, 326] on div "**********" at bounding box center [713, 464] width 1356 height 778
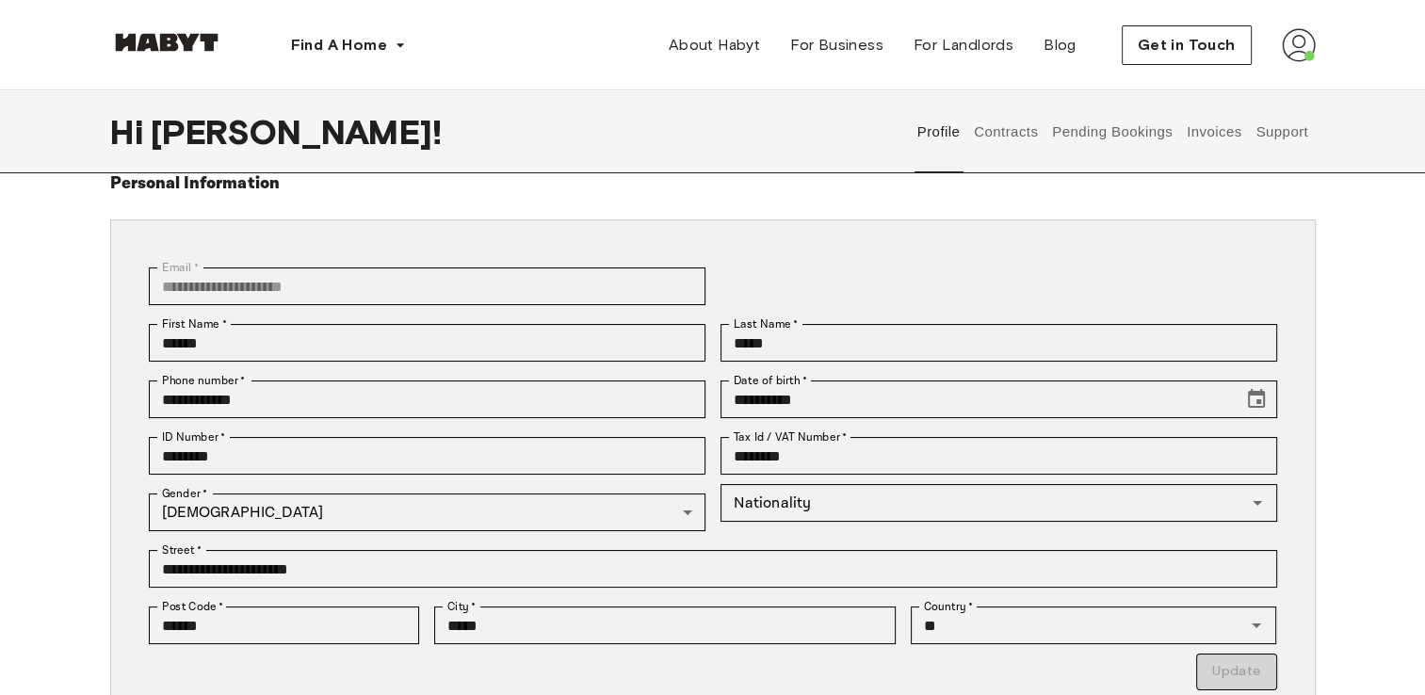
scroll to position [0, 0]
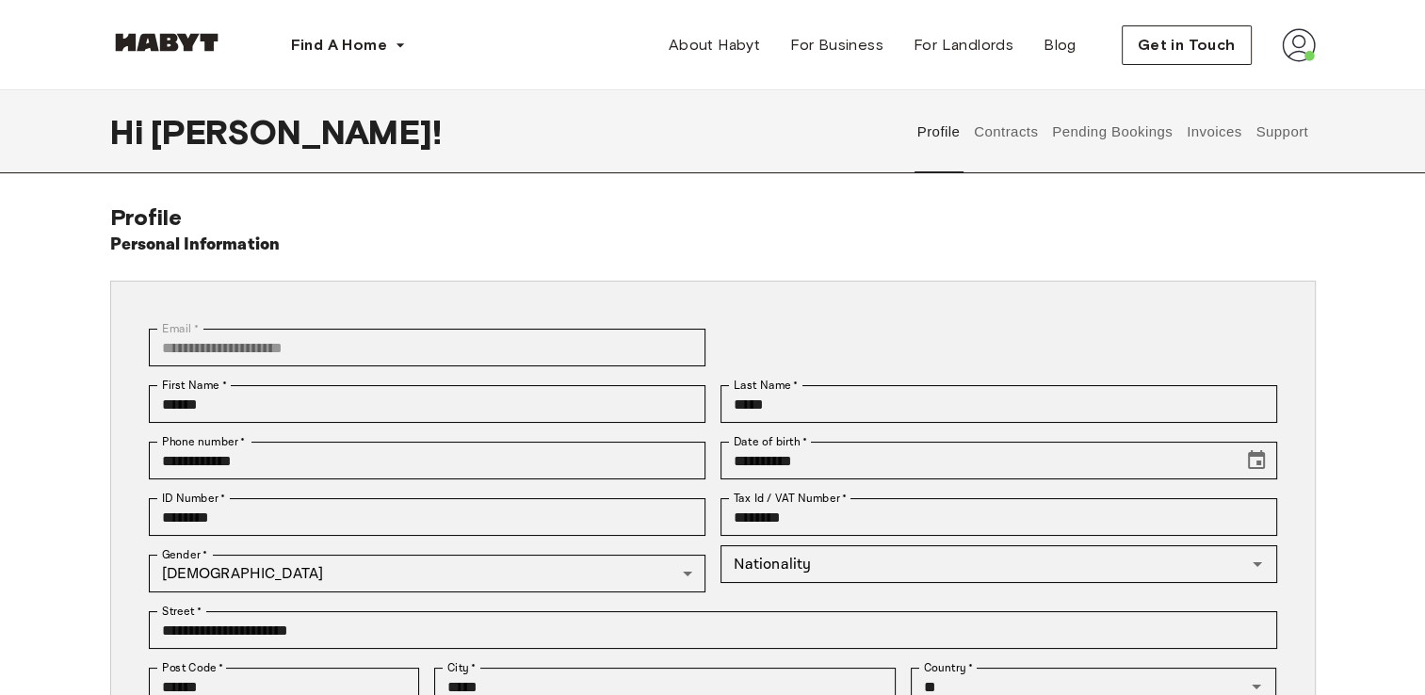
click at [1290, 157] on button "Support" at bounding box center [1282, 131] width 57 height 83
